Goal: Task Accomplishment & Management: Complete application form

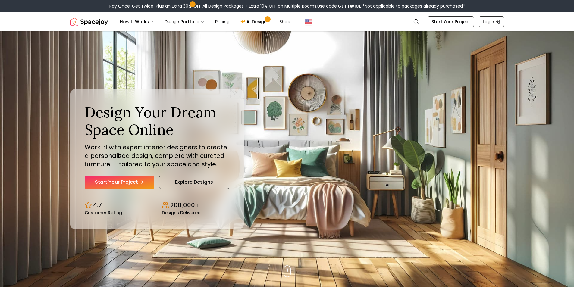
click at [133, 177] on link "Start Your Project" at bounding box center [120, 182] width 70 height 13
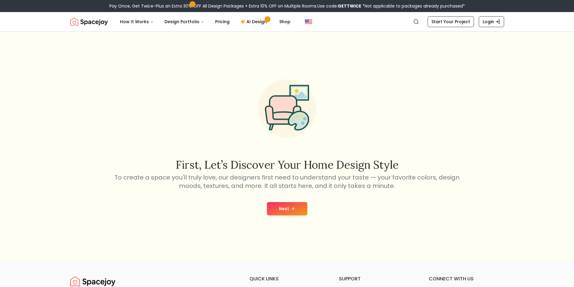
click at [290, 208] on icon at bounding box center [292, 208] width 5 height 5
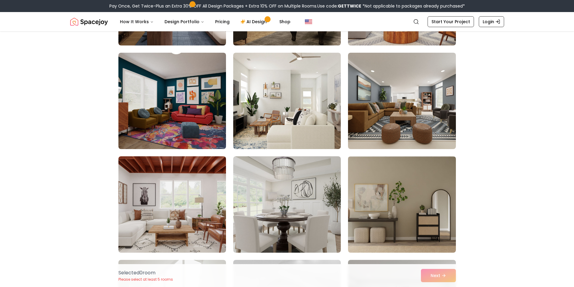
scroll to position [271, 0]
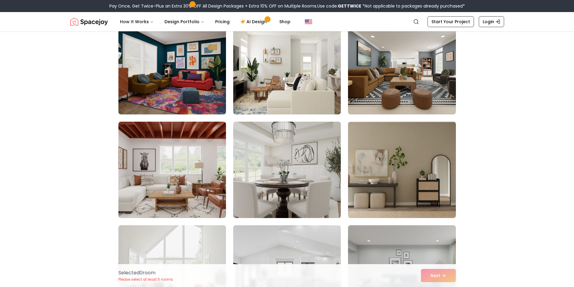
click at [286, 184] on img at bounding box center [287, 169] width 113 height 101
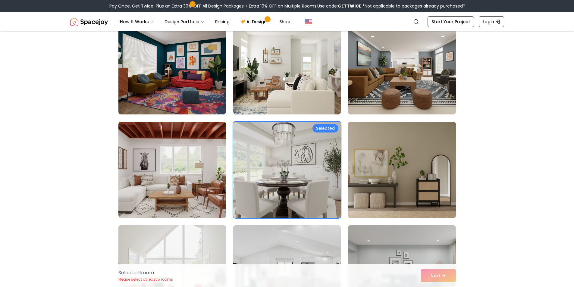
click at [435, 279] on div "Selected 1 room Please select at least 5 rooms Next" at bounding box center [287, 275] width 347 height 23
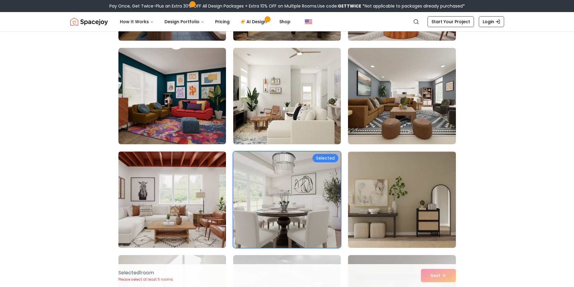
scroll to position [241, 0]
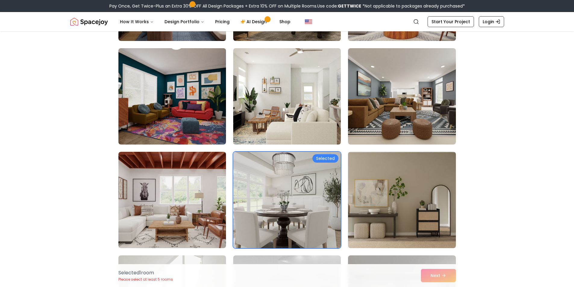
click at [272, 115] on img at bounding box center [287, 96] width 113 height 101
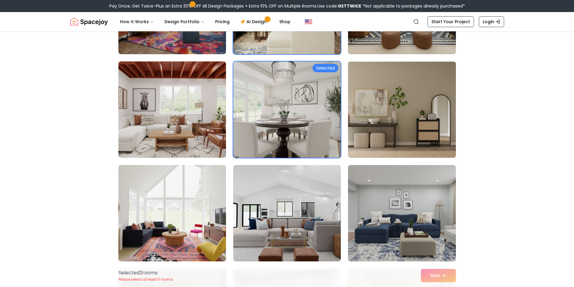
scroll to position [392, 0]
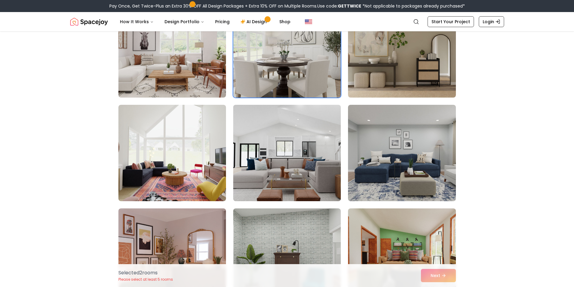
click at [297, 171] on img at bounding box center [287, 152] width 113 height 101
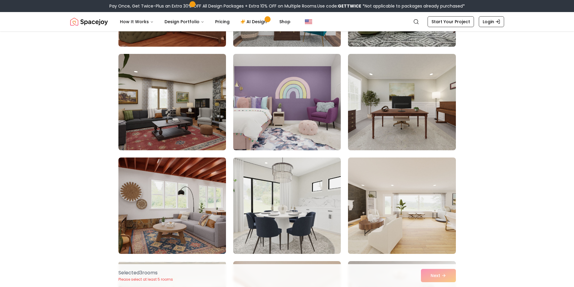
scroll to position [663, 0]
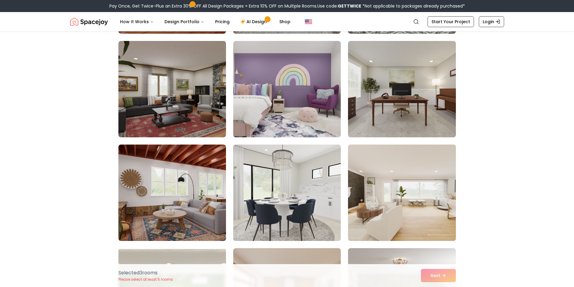
click at [396, 218] on img at bounding box center [401, 192] width 113 height 101
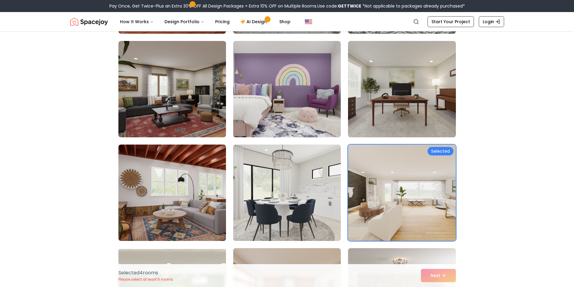
click at [444, 274] on div "Selected 4 room s Please select at least 5 rooms Next" at bounding box center [287, 275] width 347 height 23
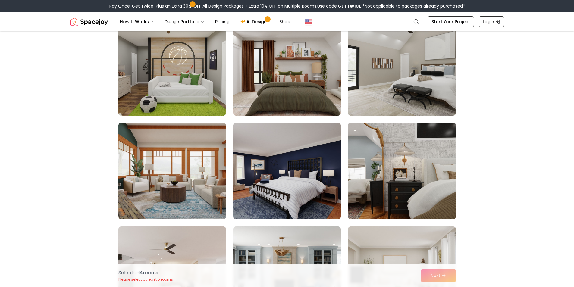
scroll to position [1085, 0]
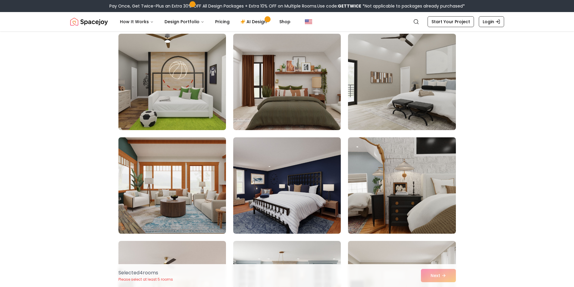
click at [386, 90] on img at bounding box center [401, 81] width 113 height 101
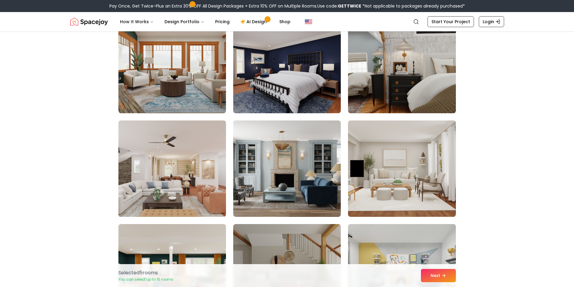
click at [176, 181] on img at bounding box center [172, 168] width 113 height 101
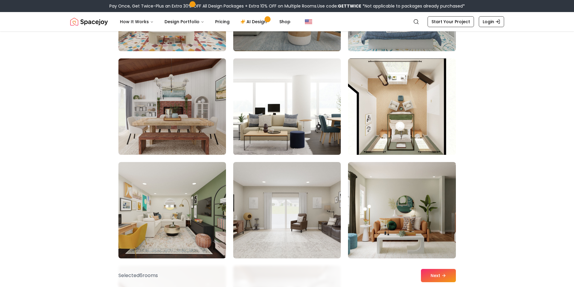
scroll to position [1476, 0]
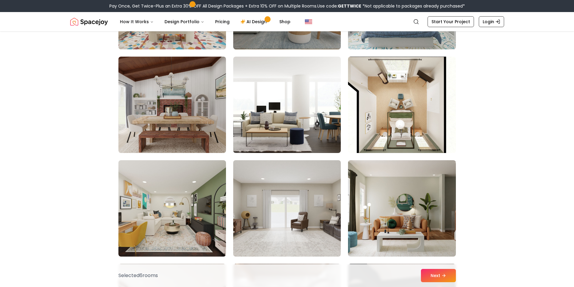
click at [280, 218] on img at bounding box center [287, 208] width 113 height 101
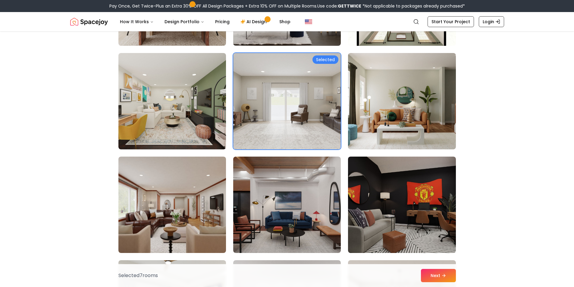
scroll to position [1597, 0]
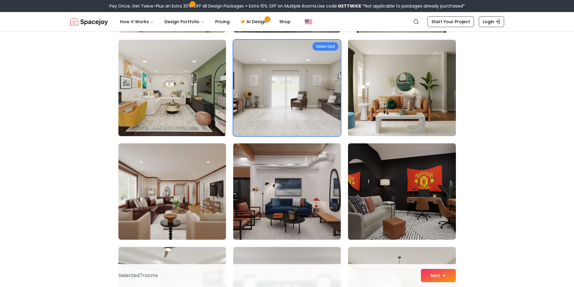
click at [410, 91] on img at bounding box center [401, 87] width 113 height 101
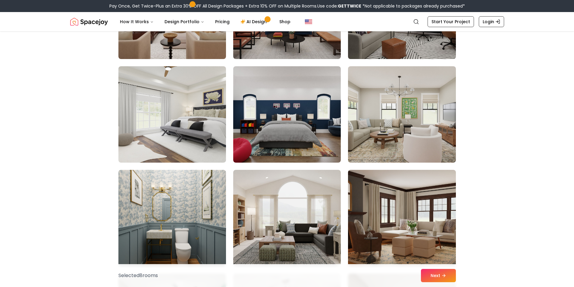
scroll to position [1808, 0]
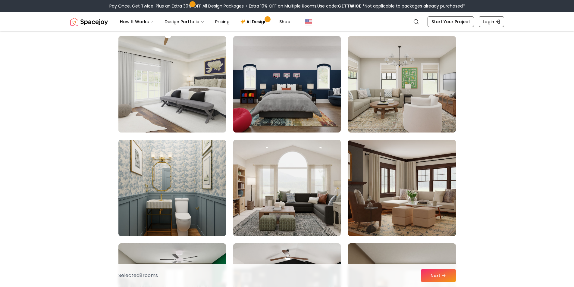
click at [211, 101] on img at bounding box center [172, 84] width 113 height 101
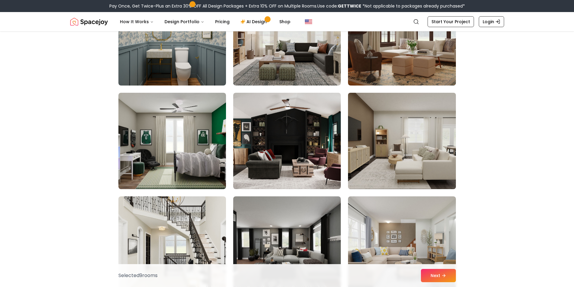
click at [381, 159] on img at bounding box center [401, 140] width 113 height 101
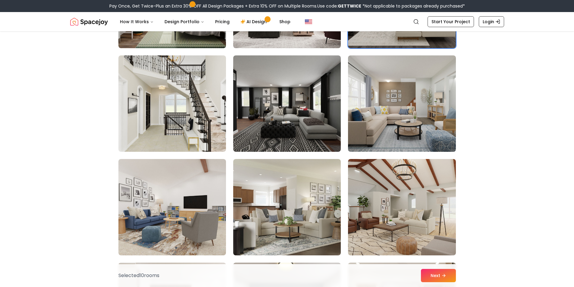
scroll to position [2109, 0]
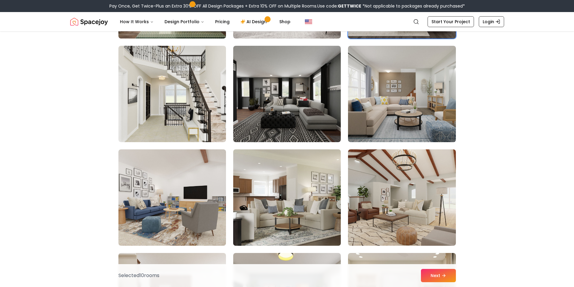
drag, startPoint x: 277, startPoint y: 193, endPoint x: 375, endPoint y: 191, distance: 97.9
click at [277, 193] on img at bounding box center [287, 197] width 113 height 101
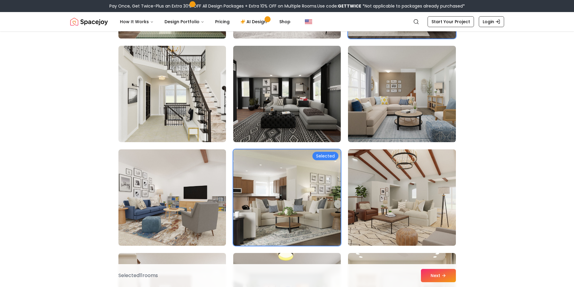
click at [391, 190] on img at bounding box center [401, 197] width 113 height 101
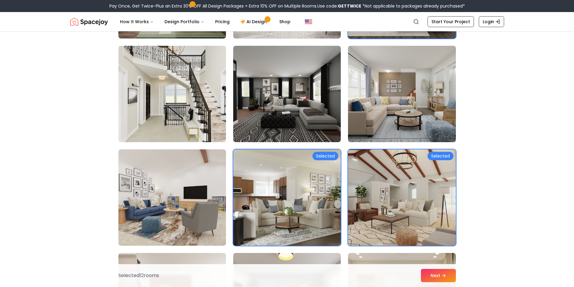
scroll to position [2200, 0]
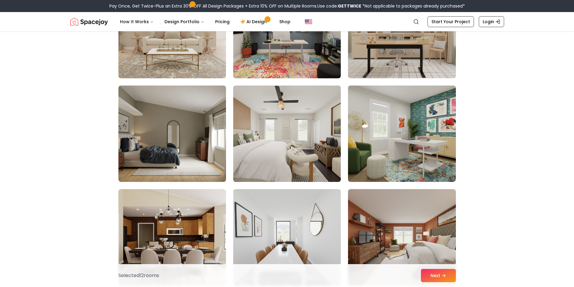
click at [297, 153] on img at bounding box center [287, 133] width 113 height 101
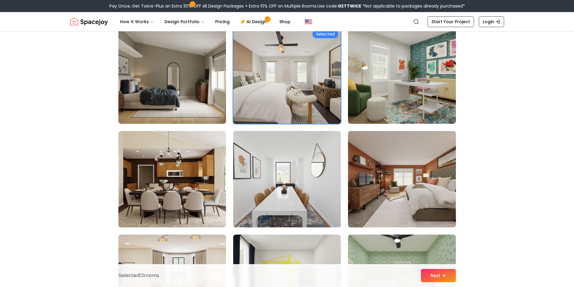
scroll to position [2441, 0]
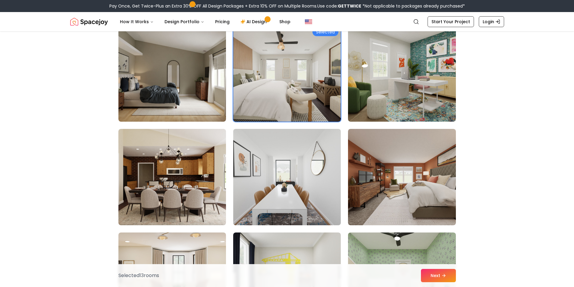
click at [254, 190] on img at bounding box center [287, 177] width 113 height 101
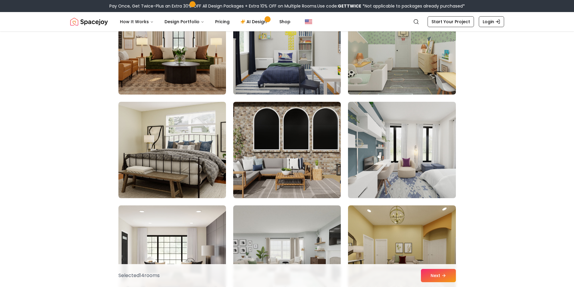
scroll to position [2682, 0]
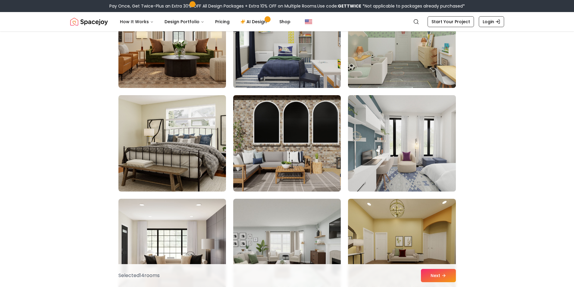
click at [397, 174] on img at bounding box center [401, 143] width 113 height 101
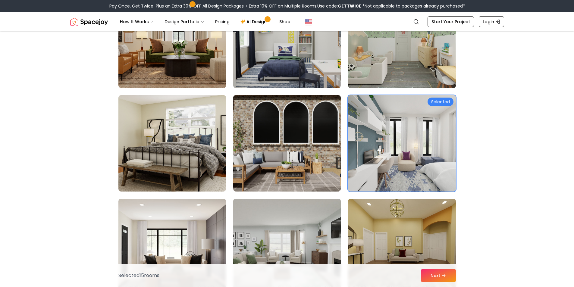
click at [340, 206] on img at bounding box center [287, 246] width 113 height 101
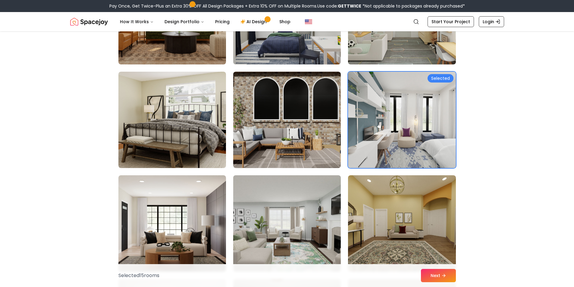
scroll to position [2742, 0]
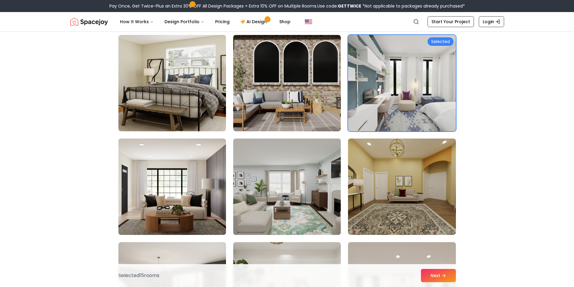
click at [317, 197] on img at bounding box center [287, 186] width 113 height 101
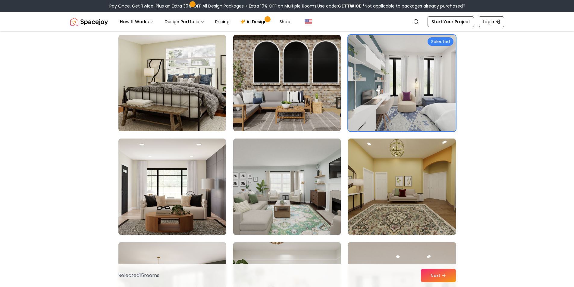
click at [385, 111] on img at bounding box center [401, 83] width 113 height 101
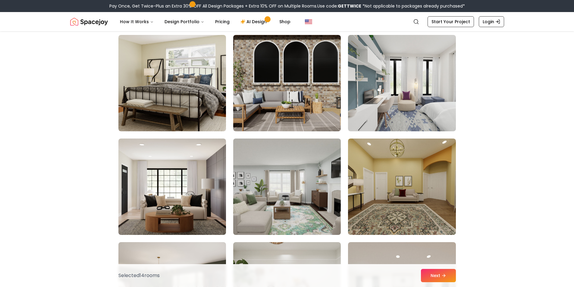
click at [302, 202] on img at bounding box center [287, 186] width 113 height 101
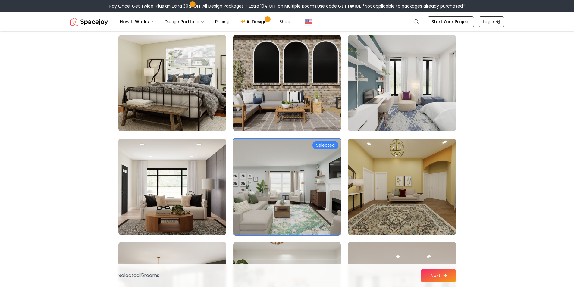
click at [442, 278] on button "Next" at bounding box center [438, 275] width 35 height 13
